Goal: Task Accomplishment & Management: Manage account settings

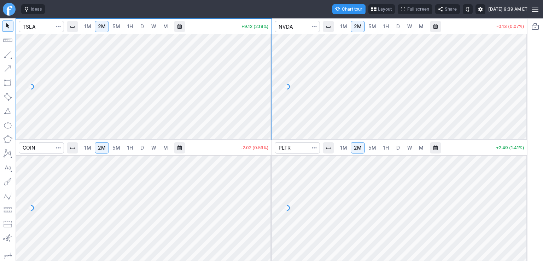
drag, startPoint x: 261, startPoint y: 50, endPoint x: 263, endPoint y: 75, distance: 25.1
click at [263, 75] on div at bounding box center [263, 85] width 15 height 88
drag, startPoint x: 523, startPoint y: 171, endPoint x: 520, endPoint y: 194, distance: 22.8
click at [520, 194] on div at bounding box center [519, 206] width 15 height 88
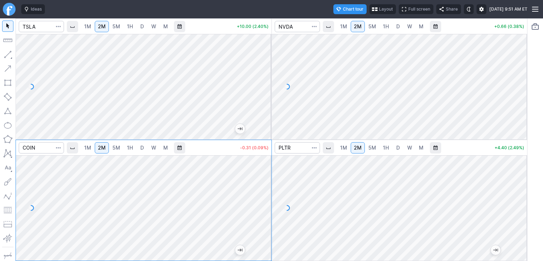
drag, startPoint x: 517, startPoint y: 49, endPoint x: 517, endPoint y: 64, distance: 14.8
click at [517, 64] on div at bounding box center [519, 85] width 15 height 88
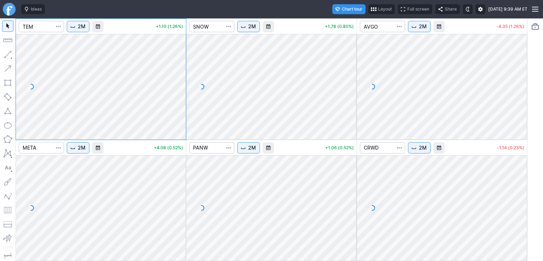
drag, startPoint x: 520, startPoint y: 170, endPoint x: 520, endPoint y: 199, distance: 29.3
click at [520, 199] on div at bounding box center [519, 206] width 15 height 88
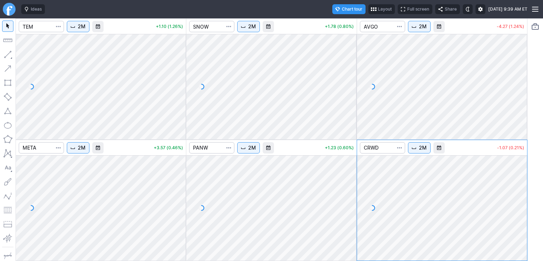
drag, startPoint x: 521, startPoint y: 63, endPoint x: 521, endPoint y: 94, distance: 30.7
click at [521, 94] on div at bounding box center [519, 85] width 15 height 88
drag, startPoint x: 182, startPoint y: 53, endPoint x: 177, endPoint y: 75, distance: 23.0
click at [181, 68] on div at bounding box center [178, 85] width 15 height 88
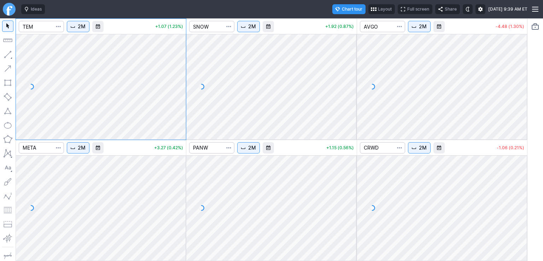
drag, startPoint x: 181, startPoint y: 165, endPoint x: 178, endPoint y: 188, distance: 22.7
click at [178, 188] on div at bounding box center [178, 206] width 15 height 88
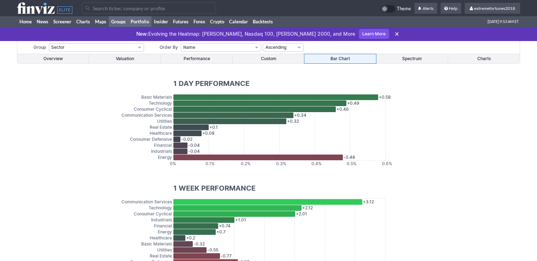
click at [140, 20] on link "Portfolio" at bounding box center [139, 21] width 23 height 11
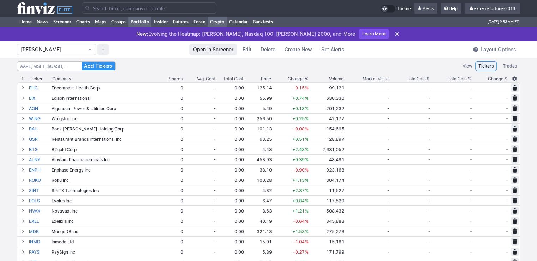
click at [216, 21] on link "Crypto" at bounding box center [217, 21] width 19 height 11
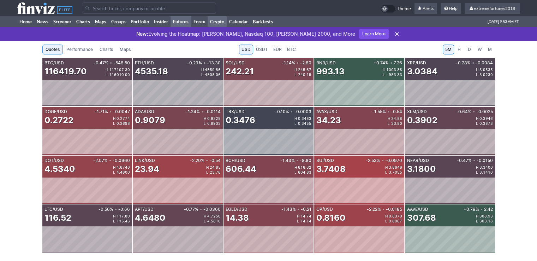
click at [183, 22] on link "Futures" at bounding box center [181, 21] width 20 height 11
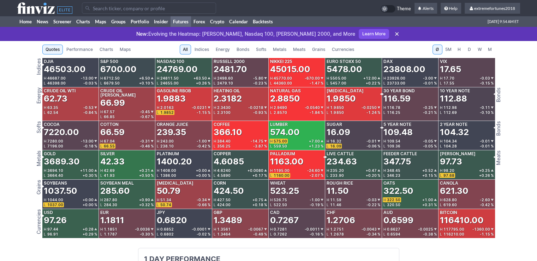
click at [273, 48] on span "Metals" at bounding box center [279, 49] width 13 height 7
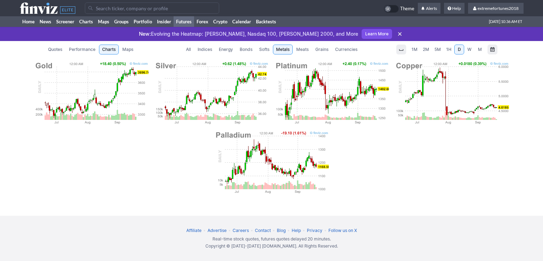
click at [344, 51] on span "Currencies" at bounding box center [346, 49] width 22 height 7
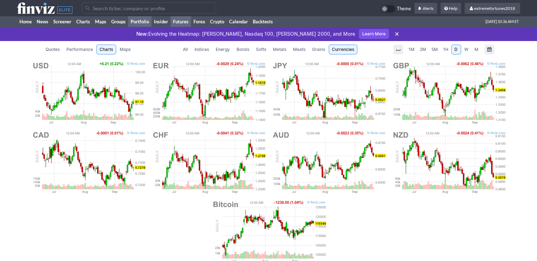
click at [136, 24] on link "Portfolio" at bounding box center [139, 21] width 23 height 11
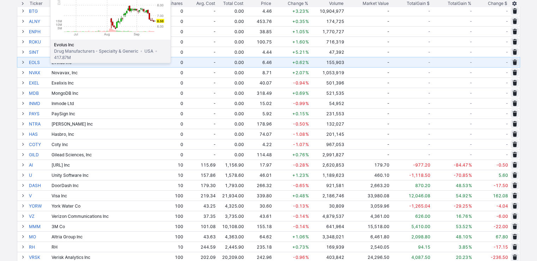
scroll to position [212, 0]
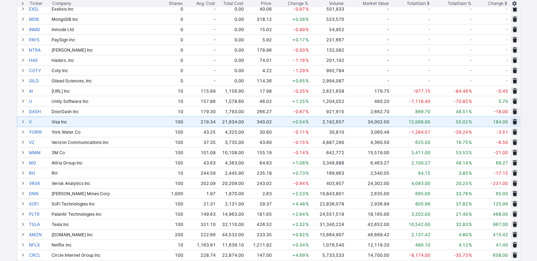
click at [22, 121] on span at bounding box center [23, 122] width 4 height 6
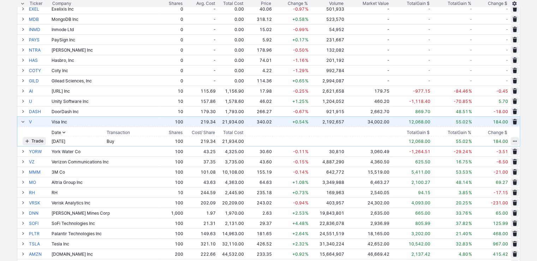
click at [22, 121] on span at bounding box center [23, 122] width 4 height 6
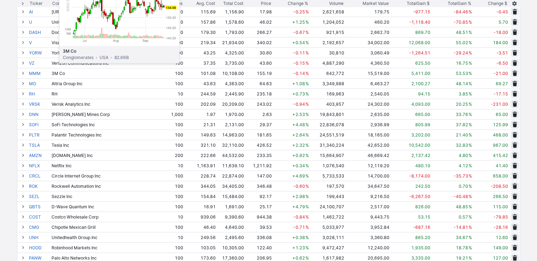
scroll to position [318, 0]
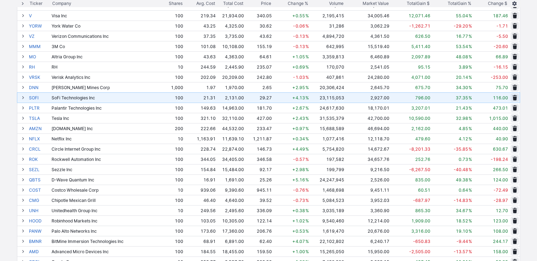
click at [23, 98] on span at bounding box center [23, 98] width 4 height 6
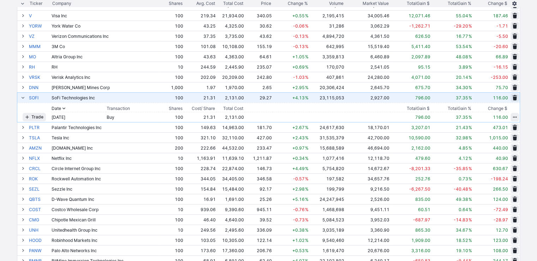
click at [23, 98] on span at bounding box center [23, 98] width 4 height 6
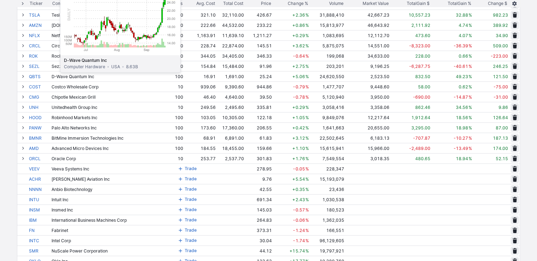
scroll to position [424, 0]
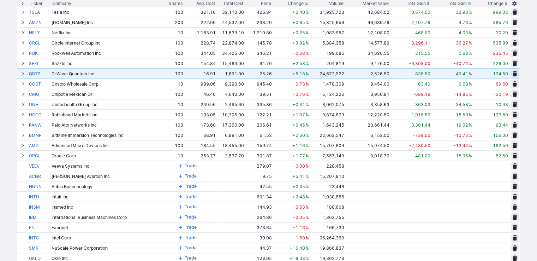
click at [24, 74] on span at bounding box center [23, 74] width 4 height 6
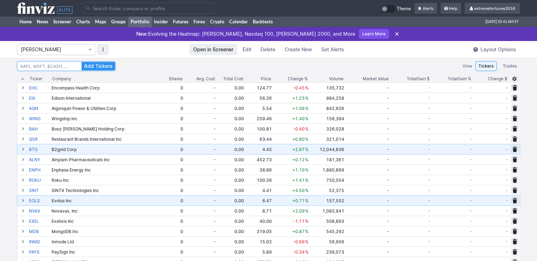
click at [51, 70] on input at bounding box center [66, 66] width 99 height 10
click at [52, 51] on span "[PERSON_NAME]" at bounding box center [53, 49] width 64 height 7
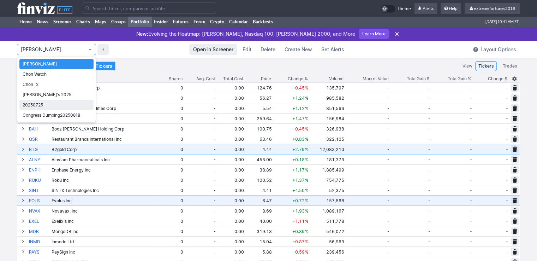
click at [52, 106] on span "20250725" at bounding box center [57, 104] width 68 height 7
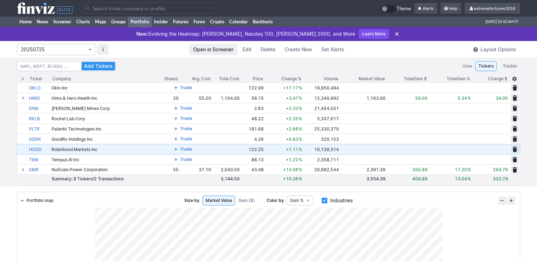
click at [40, 48] on span "20250725" at bounding box center [53, 49] width 64 height 7
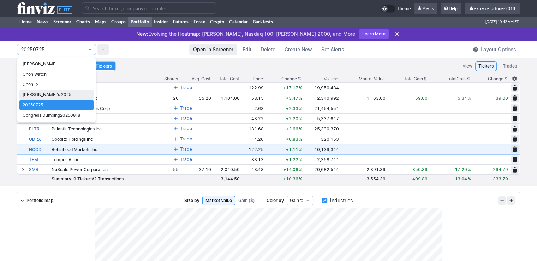
click at [42, 96] on span "[PERSON_NAME]'s 2025" at bounding box center [57, 94] width 68 height 7
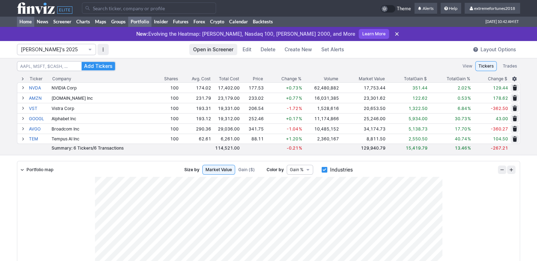
click at [24, 24] on link "Home" at bounding box center [25, 21] width 17 height 11
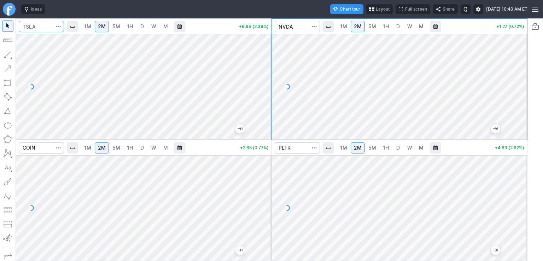
click at [52, 27] on input "Search" at bounding box center [41, 26] width 45 height 11
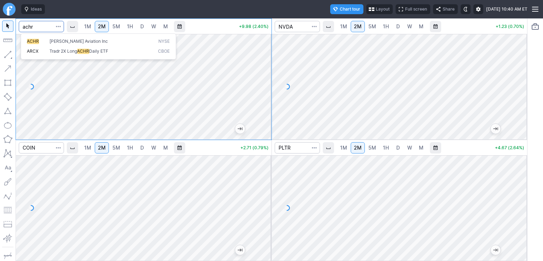
type input "achr"
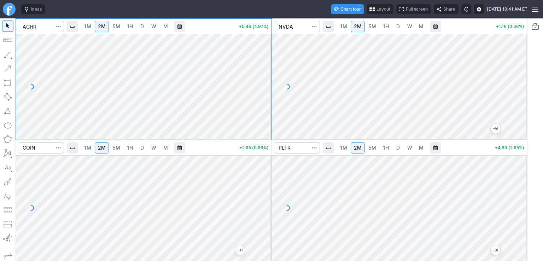
click at [141, 25] on span "D" at bounding box center [142, 26] width 4 height 6
click at [302, 26] on input "Search" at bounding box center [296, 26] width 45 height 11
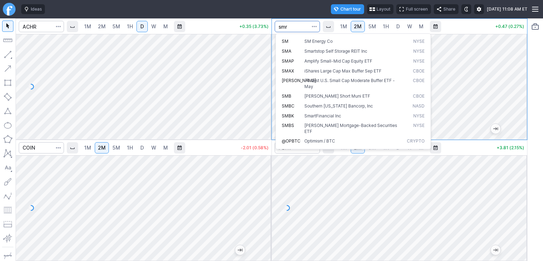
type input "smr"
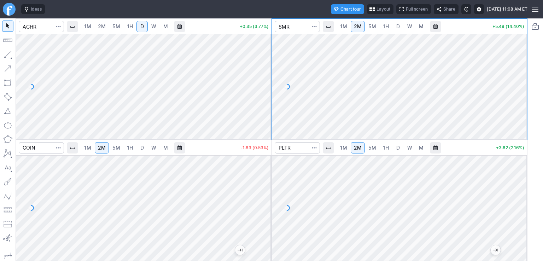
click at [396, 29] on span "D" at bounding box center [398, 26] width 4 height 6
click at [361, 26] on span "2M" at bounding box center [358, 26] width 8 height 6
click at [398, 28] on span "D" at bounding box center [398, 26] width 4 height 6
click at [48, 147] on input "Search" at bounding box center [41, 147] width 45 height 11
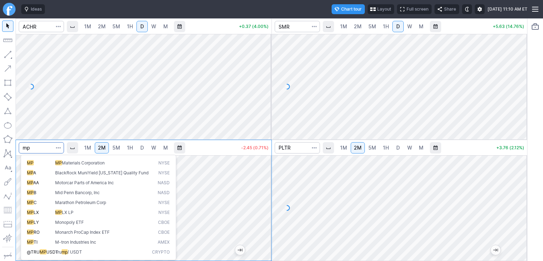
type input "mp"
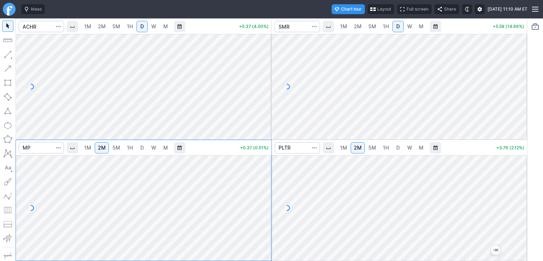
click at [139, 149] on link "D" at bounding box center [141, 147] width 11 height 11
drag, startPoint x: 267, startPoint y: 187, endPoint x: 267, endPoint y: 180, distance: 7.4
click at [267, 180] on div at bounding box center [263, 206] width 15 height 88
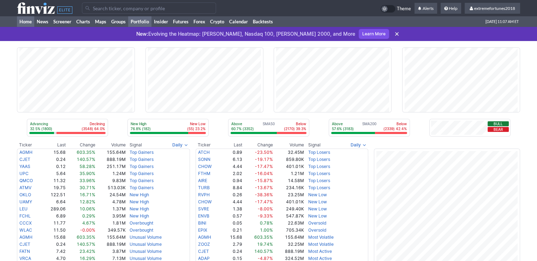
click at [143, 20] on link "Portfolio" at bounding box center [139, 21] width 23 height 11
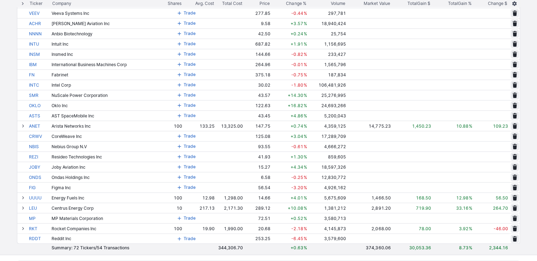
scroll to position [601, 0]
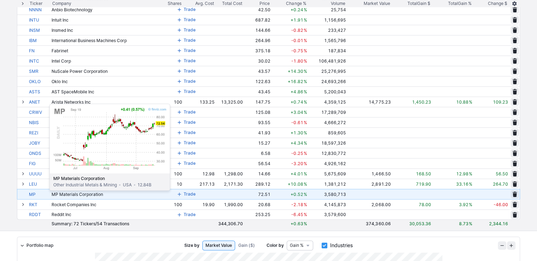
click at [32, 195] on link "MP" at bounding box center [39, 194] width 21 height 10
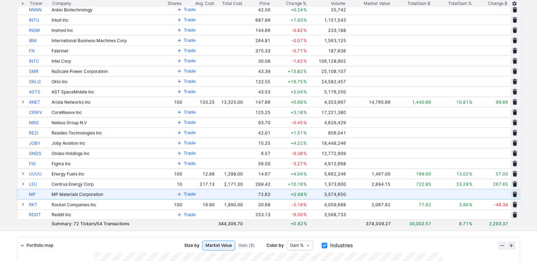
click at [181, 195] on span at bounding box center [179, 194] width 4 height 6
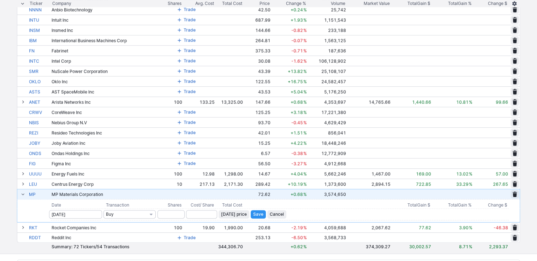
click at [170, 215] on input "number" at bounding box center [171, 214] width 27 height 8
type input "100"
click at [238, 212] on span "Today’s price" at bounding box center [234, 214] width 26 height 7
type input "72.62"
click at [261, 213] on span "Save" at bounding box center [258, 214] width 10 height 7
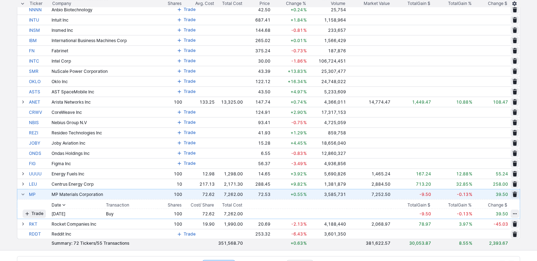
click at [24, 193] on span at bounding box center [23, 194] width 4 height 6
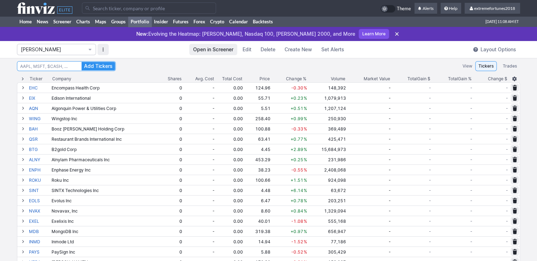
click at [46, 67] on input at bounding box center [66, 66] width 99 height 10
click at [48, 49] on span "[PERSON_NAME]" at bounding box center [53, 49] width 64 height 7
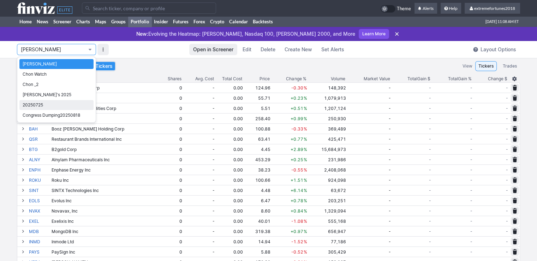
click at [50, 105] on span "20250725" at bounding box center [57, 104] width 68 height 7
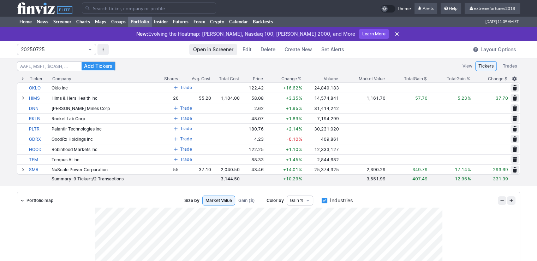
click at [47, 51] on span "20250725" at bounding box center [53, 49] width 64 height 7
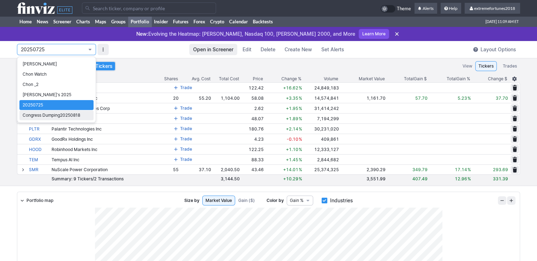
click at [56, 115] on span "Congress Dumping20250818" at bounding box center [57, 115] width 68 height 7
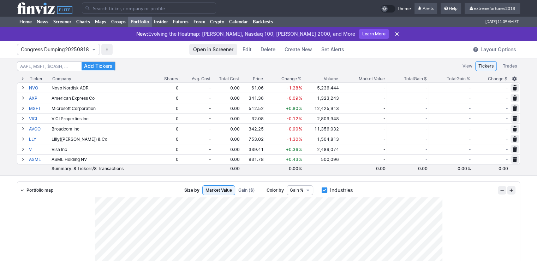
click at [54, 48] on span "Congress Dumping20250818" at bounding box center [55, 49] width 68 height 7
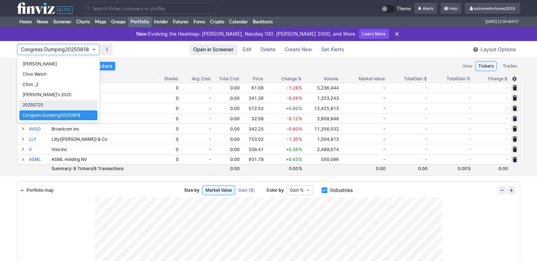
click at [51, 104] on span "20250725" at bounding box center [59, 104] width 72 height 7
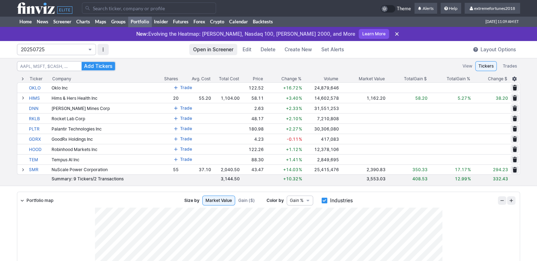
click at [49, 51] on span "20250725" at bounding box center [53, 49] width 64 height 7
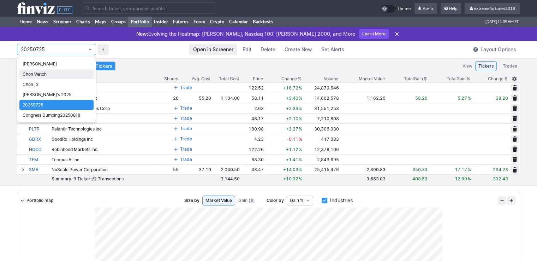
click at [51, 72] on span "Chon Watch" at bounding box center [57, 74] width 68 height 7
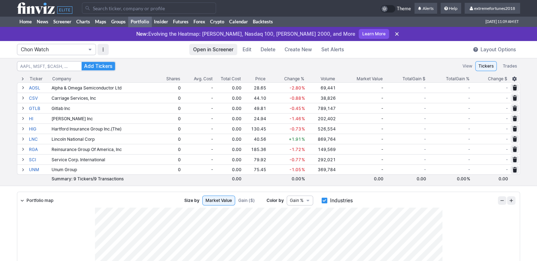
click at [55, 52] on span "Chon Watch" at bounding box center [53, 49] width 64 height 7
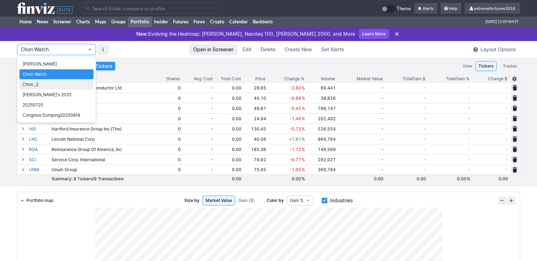
click at [45, 85] on span "Chon _2" at bounding box center [57, 84] width 68 height 7
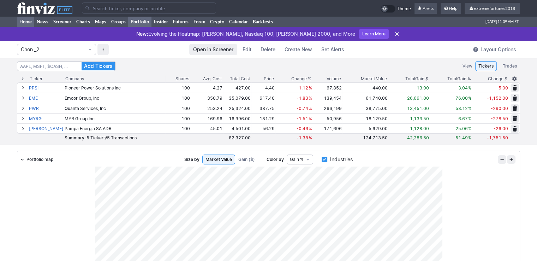
click at [28, 22] on link "Home" at bounding box center [25, 21] width 17 height 11
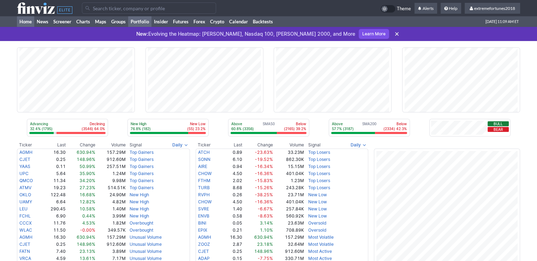
click at [138, 22] on link "Portfolio" at bounding box center [139, 21] width 23 height 11
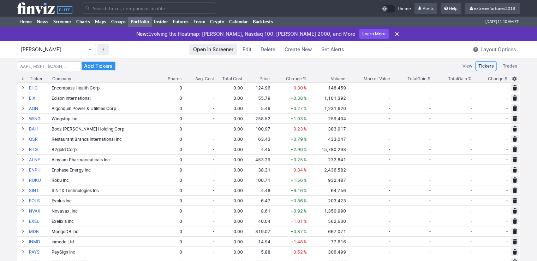
click at [60, 53] on span "[PERSON_NAME]" at bounding box center [53, 49] width 64 height 7
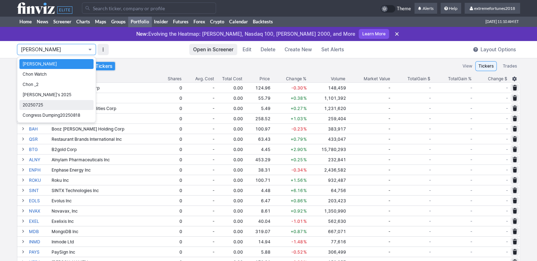
click at [46, 105] on span "20250725" at bounding box center [57, 104] width 68 height 7
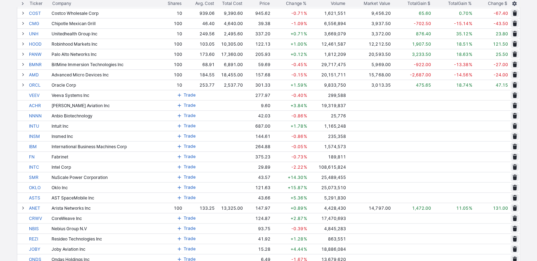
scroll to position [636, 0]
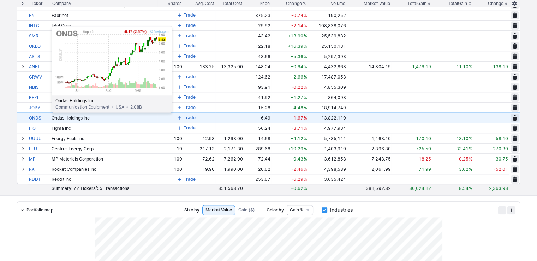
click at [34, 118] on link "ONDS" at bounding box center [39, 118] width 21 height 10
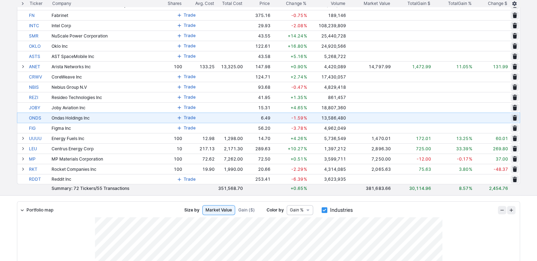
click at [181, 117] on span at bounding box center [179, 118] width 4 height 6
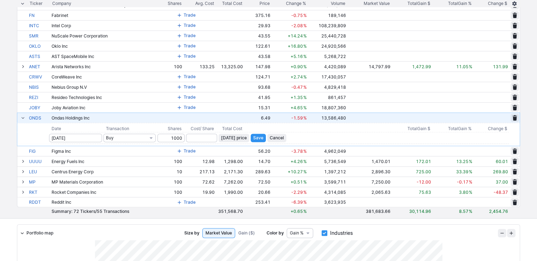
type input "1000"
click at [235, 137] on span "[DATE] price" at bounding box center [234, 137] width 26 height 7
type input "6.49"
click at [259, 137] on span "Save" at bounding box center [258, 137] width 10 height 7
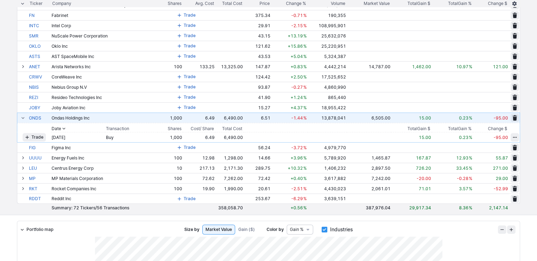
click at [24, 117] on span at bounding box center [23, 118] width 4 height 6
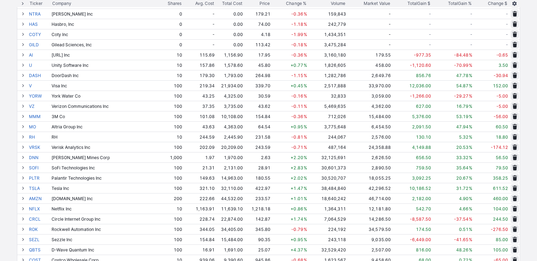
scroll to position [247, 0]
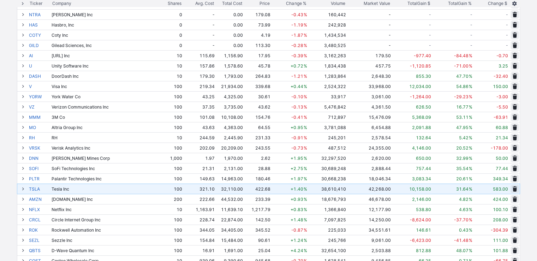
click at [21, 190] on span at bounding box center [23, 189] width 4 height 6
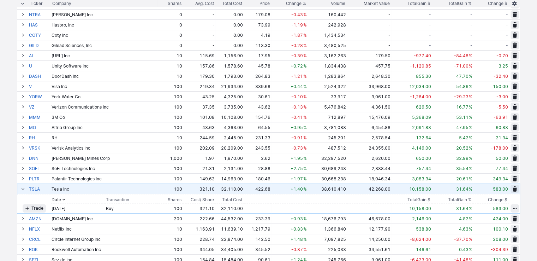
click at [21, 188] on span at bounding box center [23, 189] width 4 height 6
